Goal: Transaction & Acquisition: Purchase product/service

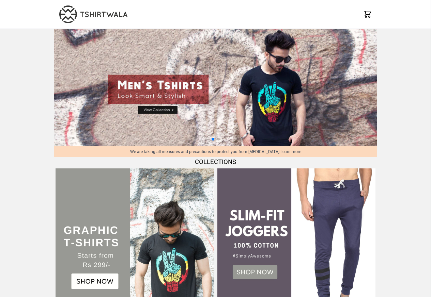
click at [229, 111] on img at bounding box center [215, 87] width 323 height 117
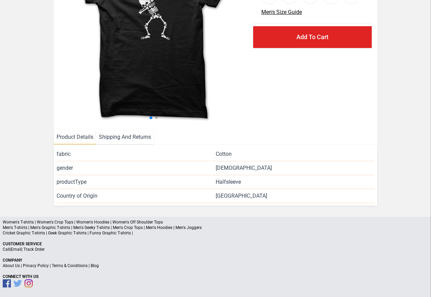
scroll to position [99, 0]
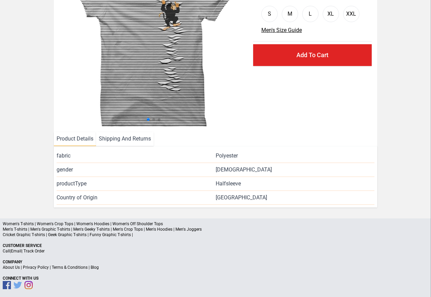
scroll to position [82, 0]
